Goal: Task Accomplishment & Management: Manage account settings

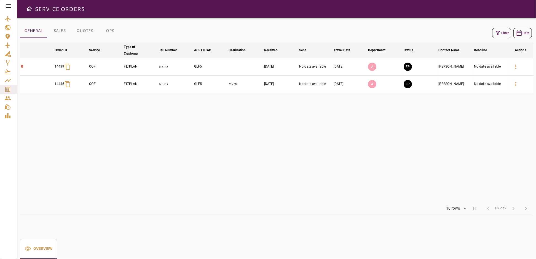
click at [502, 33] on button "Filter" at bounding box center [501, 33] width 19 height 10
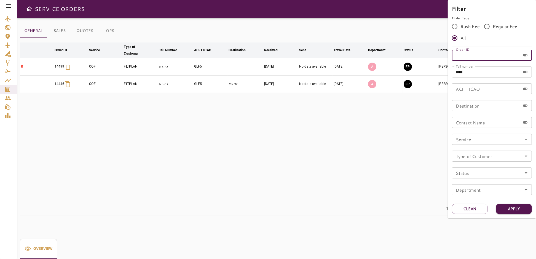
click at [474, 56] on input "Order ID" at bounding box center [486, 55] width 68 height 11
type input "*****"
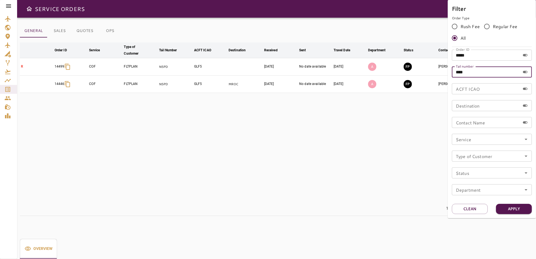
drag, startPoint x: 473, startPoint y: 74, endPoint x: 441, endPoint y: 77, distance: 32.4
click at [441, 77] on div "Filter Order Type Rush Fee Regular Fee All Order ID ***** Order ID Tail number …" at bounding box center [268, 129] width 536 height 259
click at [508, 211] on button "Apply" at bounding box center [514, 209] width 36 height 10
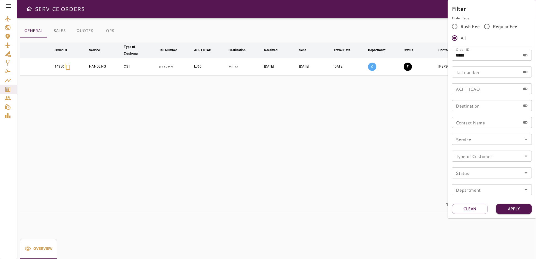
click at [337, 159] on div at bounding box center [268, 129] width 536 height 259
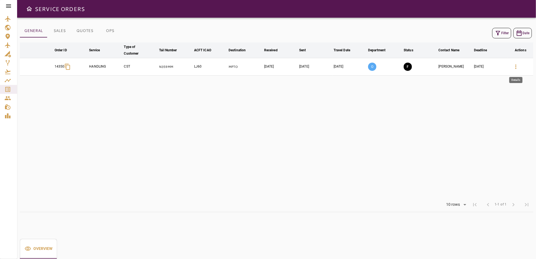
click at [515, 65] on icon "button" at bounding box center [516, 66] width 7 height 7
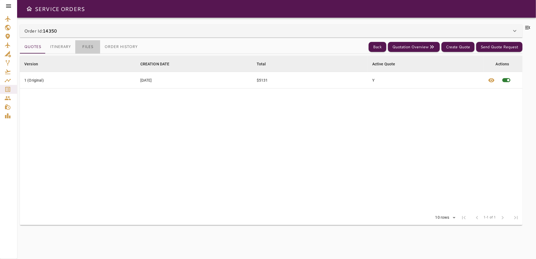
click at [86, 47] on button "Files" at bounding box center [87, 46] width 25 height 13
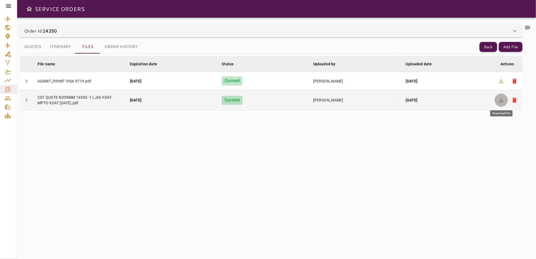
click at [502, 99] on icon "button" at bounding box center [501, 100] width 4 height 4
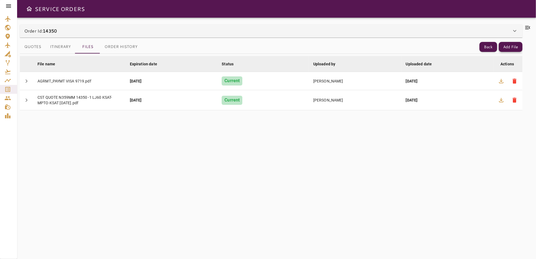
click at [516, 48] on button "Add File" at bounding box center [511, 47] width 24 height 10
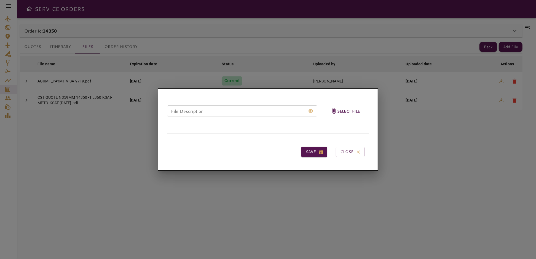
click at [338, 110] on h6 "Select file" at bounding box center [348, 111] width 23 height 6
click at [0, 0] on input "Select file" at bounding box center [0, 0] width 0 height 0
click at [344, 152] on button "Close" at bounding box center [350, 152] width 29 height 10
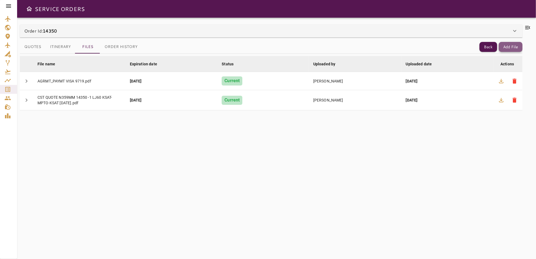
click at [506, 47] on button "Add File" at bounding box center [511, 47] width 24 height 10
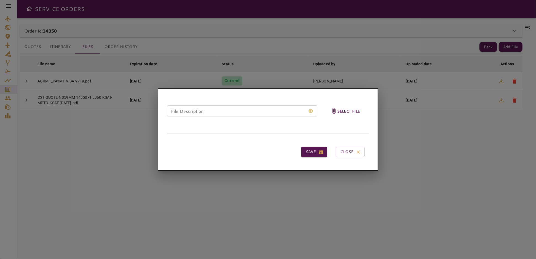
click at [347, 113] on h6 "Select file" at bounding box center [348, 111] width 23 height 6
click at [0, 0] on input "Select file" at bounding box center [0, 0] width 0 height 0
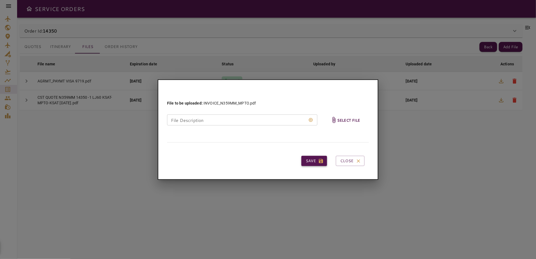
click at [307, 161] on button "Save" at bounding box center [315, 161] width 26 height 10
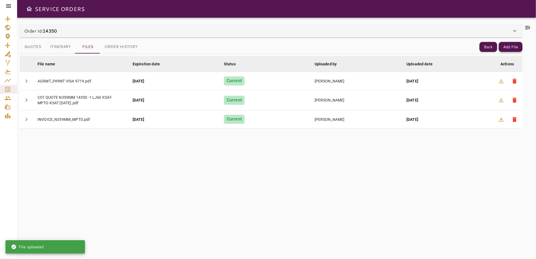
click at [510, 47] on button "Add File" at bounding box center [511, 47] width 24 height 10
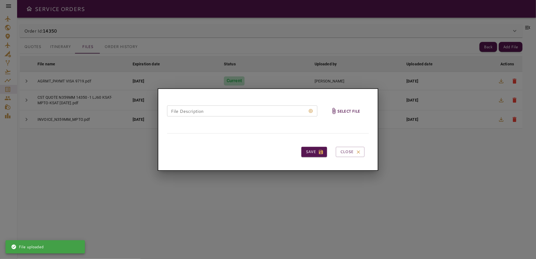
click at [346, 108] on span "Select file" at bounding box center [346, 111] width 34 height 27
click at [0, 0] on input "Select file" at bounding box center [0, 0] width 0 height 0
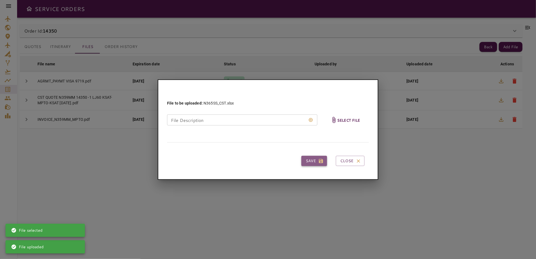
click at [311, 161] on button "Save" at bounding box center [315, 161] width 26 height 10
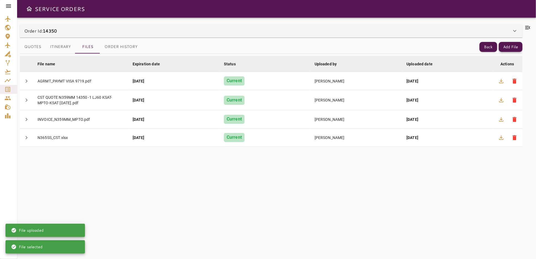
click at [511, 47] on button "Add File" at bounding box center [511, 47] width 24 height 10
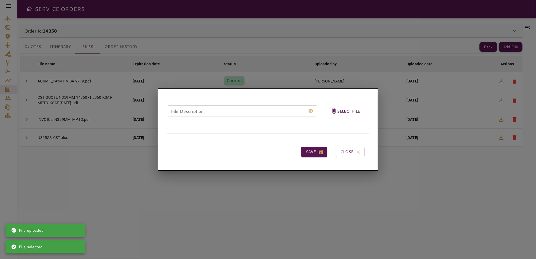
click at [348, 110] on h6 "Select file" at bounding box center [348, 111] width 23 height 6
click at [0, 0] on input "Select file" at bounding box center [0, 0] width 0 height 0
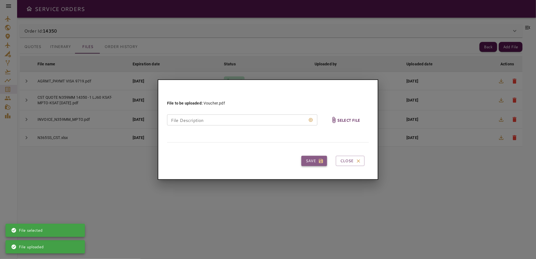
click at [311, 160] on button "Save" at bounding box center [315, 161] width 26 height 10
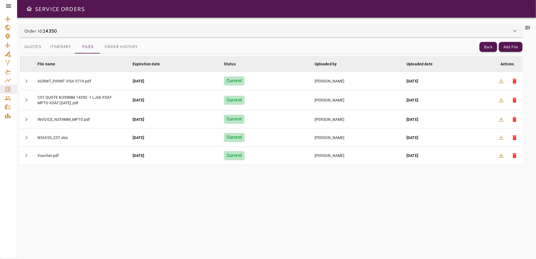
click at [528, 28] on icon at bounding box center [528, 27] width 5 height 3
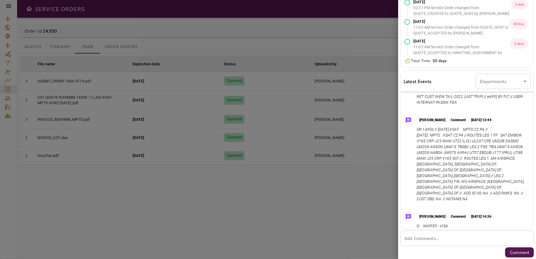
scroll to position [49, 0]
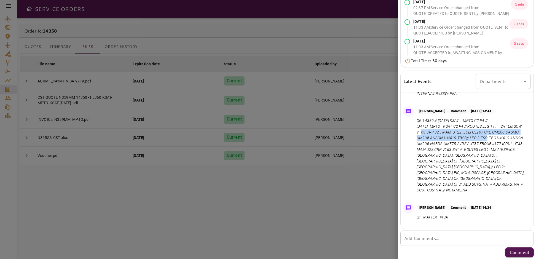
drag, startPoint x: 417, startPoint y: 131, endPoint x: 493, endPoint y: 137, distance: 76.7
click at [493, 137] on p "QR:14350 // [DATE] KSAT MPTO C2 P4 // [DATE] MPTO KSAT C2 P4 // ROUTES LEG 1 FF…" at bounding box center [473, 155] width 112 height 75
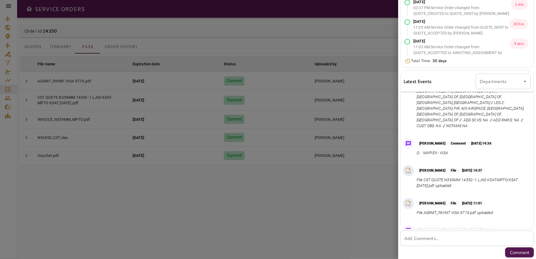
scroll to position [125, 0]
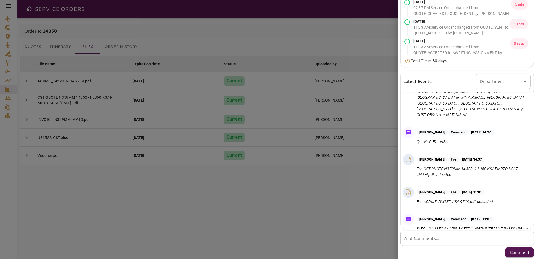
click at [444, 240] on textarea "Add Comments..." at bounding box center [467, 238] width 126 height 6
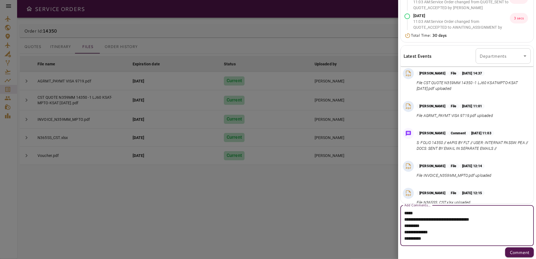
scroll to position [225, 0]
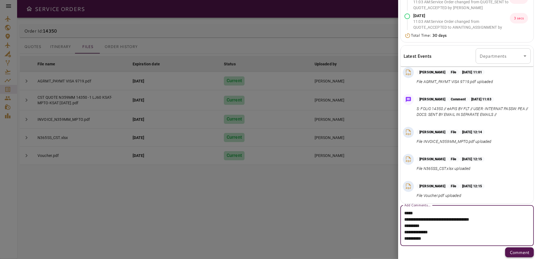
type textarea "**********"
click at [516, 252] on p "Comment" at bounding box center [520, 252] width 20 height 7
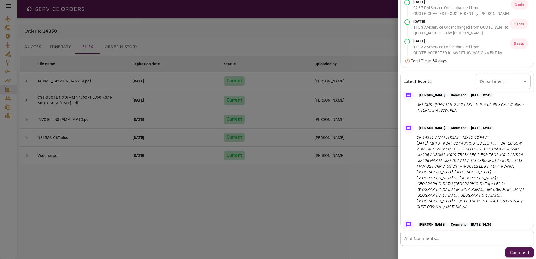
scroll to position [0, 0]
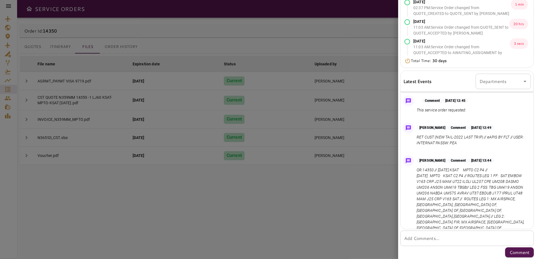
click at [344, 214] on div at bounding box center [268, 129] width 536 height 259
click at [331, 43] on div at bounding box center [268, 129] width 536 height 259
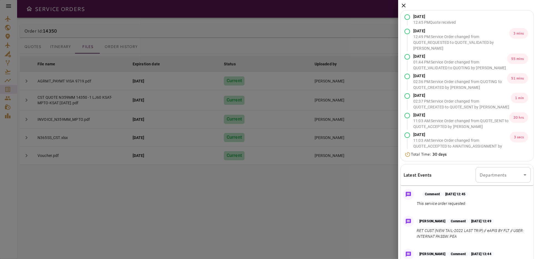
drag, startPoint x: 404, startPoint y: 5, endPoint x: 399, endPoint y: 6, distance: 5.0
click at [404, 5] on icon at bounding box center [404, 5] width 7 height 7
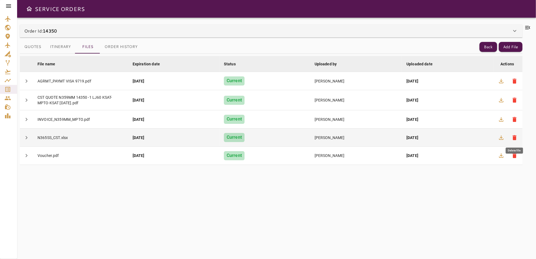
click at [515, 137] on span "delete" at bounding box center [514, 137] width 7 height 7
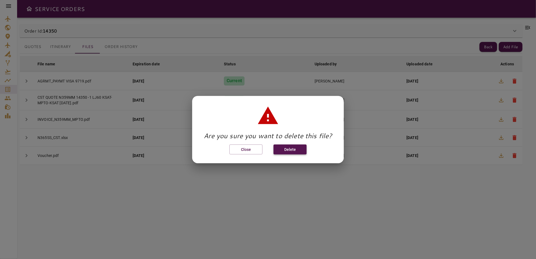
click at [286, 148] on button "Delete" at bounding box center [290, 149] width 33 height 10
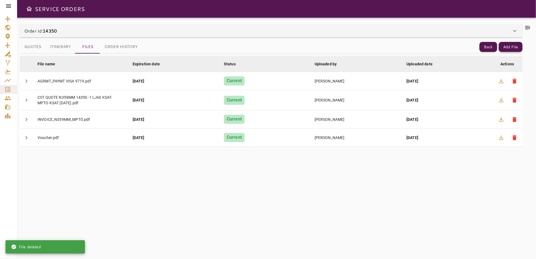
click at [512, 46] on button "Add File" at bounding box center [511, 47] width 24 height 10
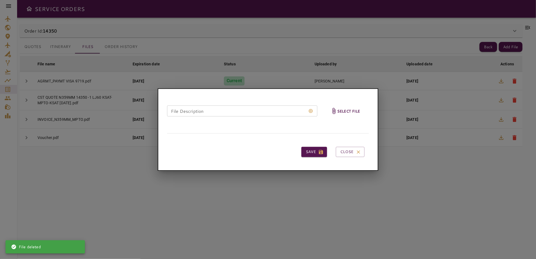
click at [345, 113] on h6 "Select file" at bounding box center [348, 111] width 23 height 6
click at [0, 0] on input "Select file" at bounding box center [0, 0] width 0 height 0
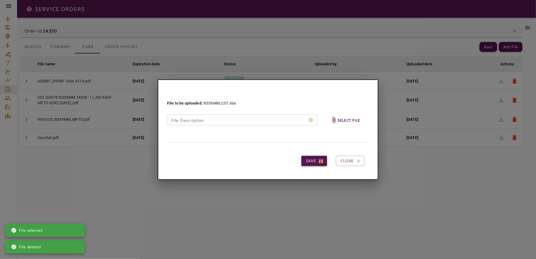
click at [313, 162] on button "Save" at bounding box center [315, 161] width 26 height 10
